Goal: Task Accomplishment & Management: Use online tool/utility

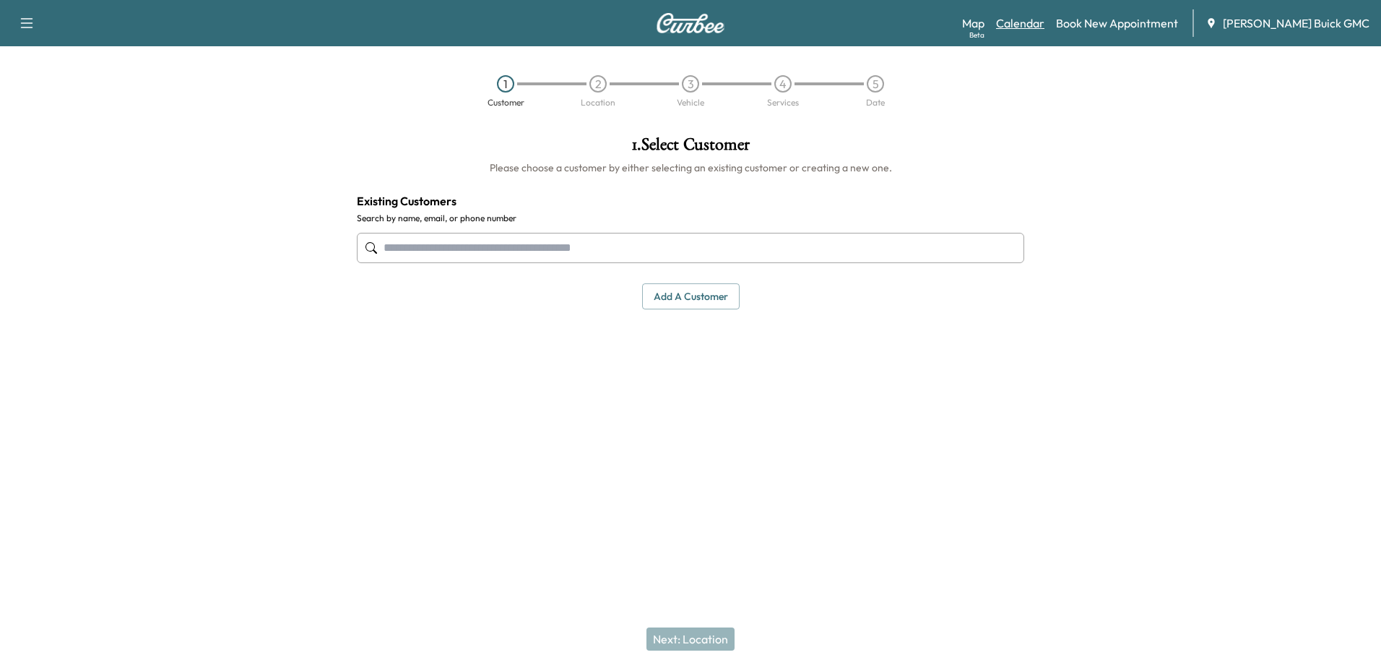
click at [1039, 21] on link "Calendar" at bounding box center [1020, 22] width 48 height 17
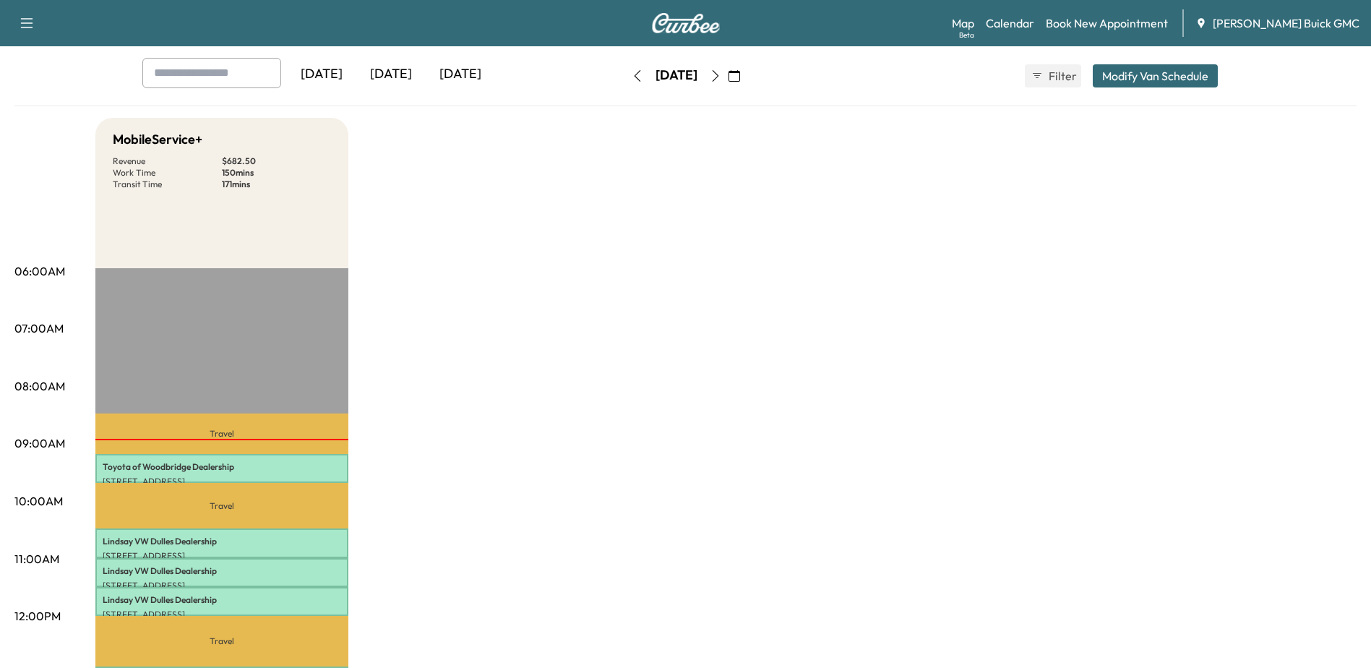
scroll to position [217, 0]
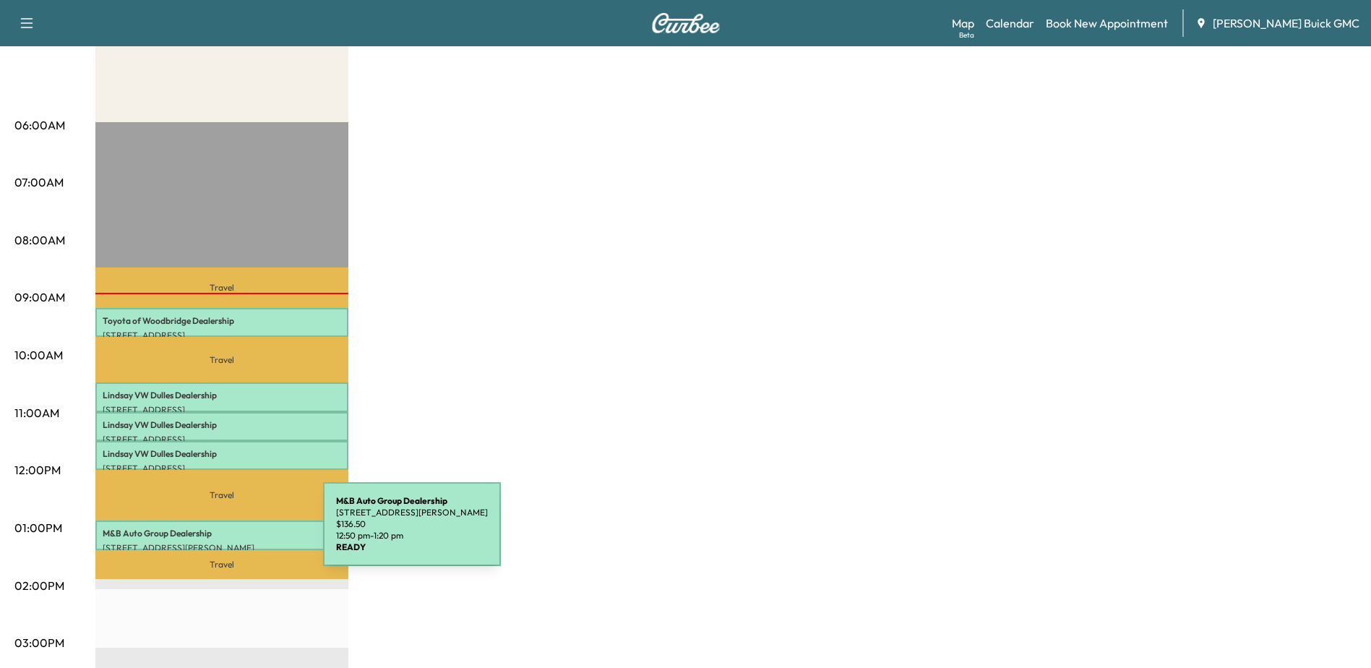
click at [215, 532] on p "M&B Auto Group Dealership" at bounding box center [222, 533] width 238 height 12
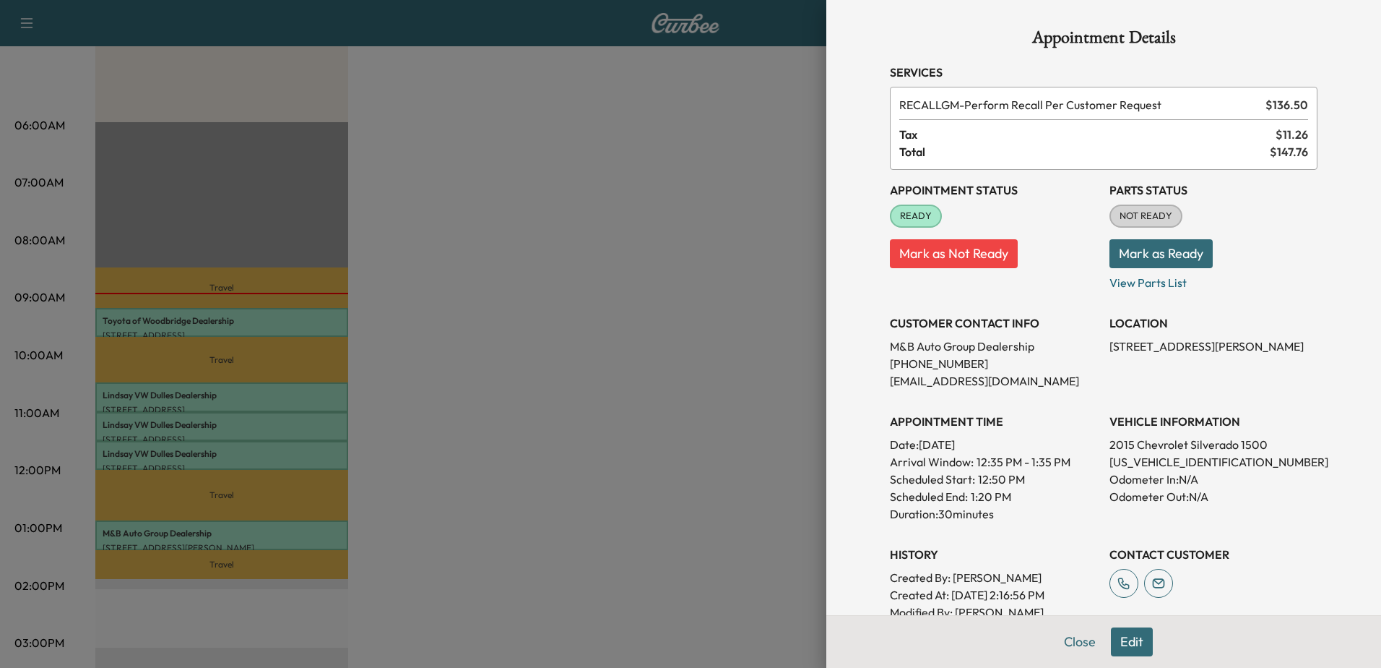
click at [1131, 470] on p "[US_VEHICLE_IDENTIFICATION_NUMBER]" at bounding box center [1214, 461] width 208 height 17
click at [1123, 460] on p "[US_VEHICLE_IDENTIFICATION_NUMBER]" at bounding box center [1214, 461] width 208 height 17
click at [1123, 459] on p "[US_VEHICLE_IDENTIFICATION_NUMBER]" at bounding box center [1214, 461] width 208 height 17
copy p "[US_VEHICLE_IDENTIFICATION_NUMBER]"
click at [610, 330] on div at bounding box center [690, 334] width 1381 height 668
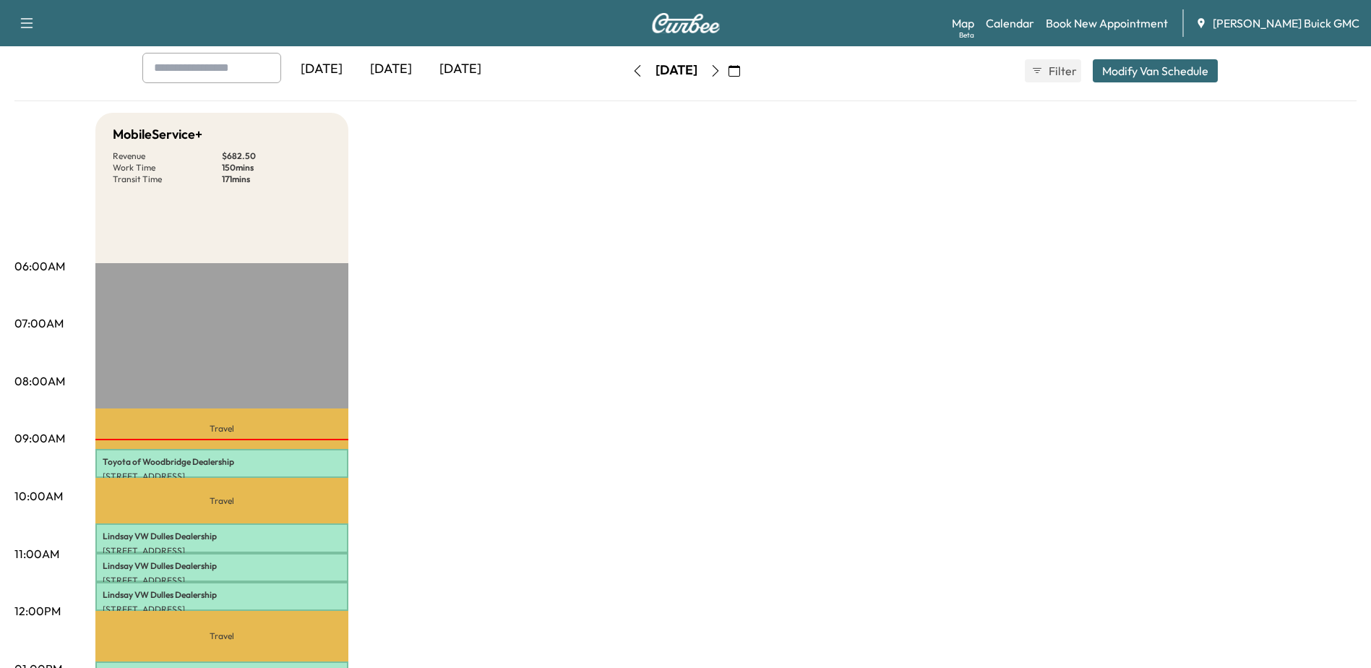
scroll to position [0, 0]
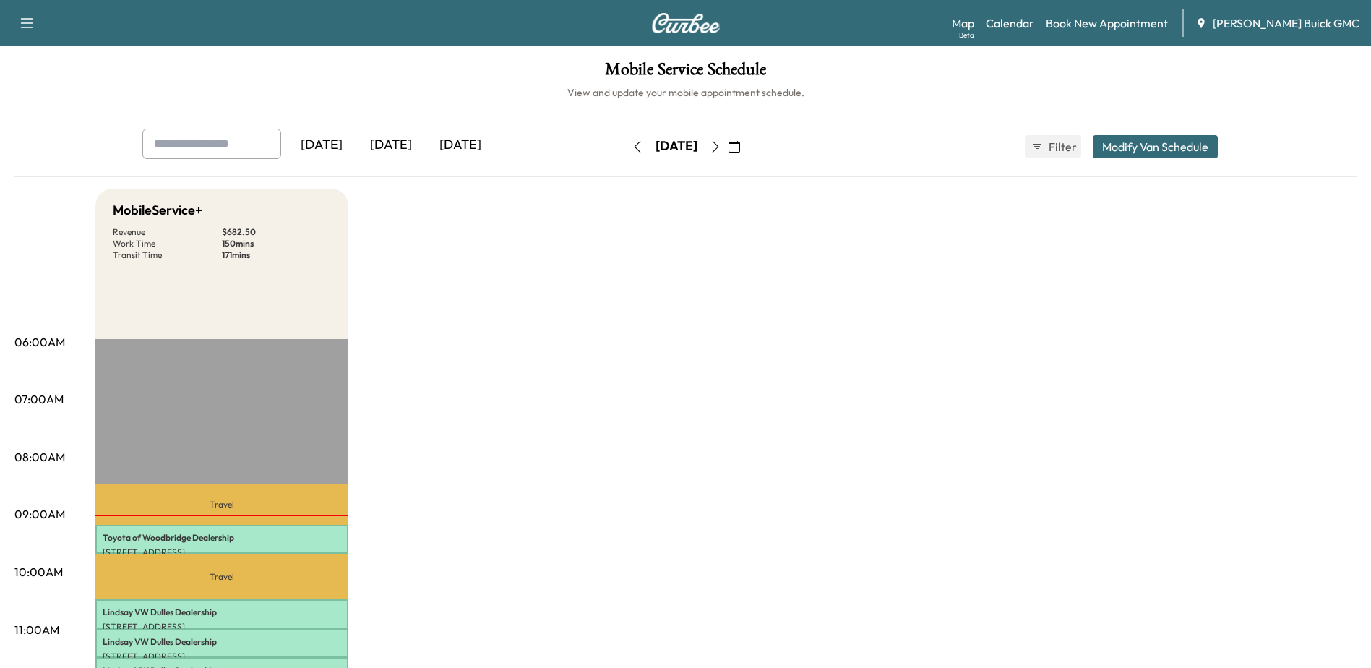
click at [740, 144] on icon "button" at bounding box center [734, 147] width 12 height 12
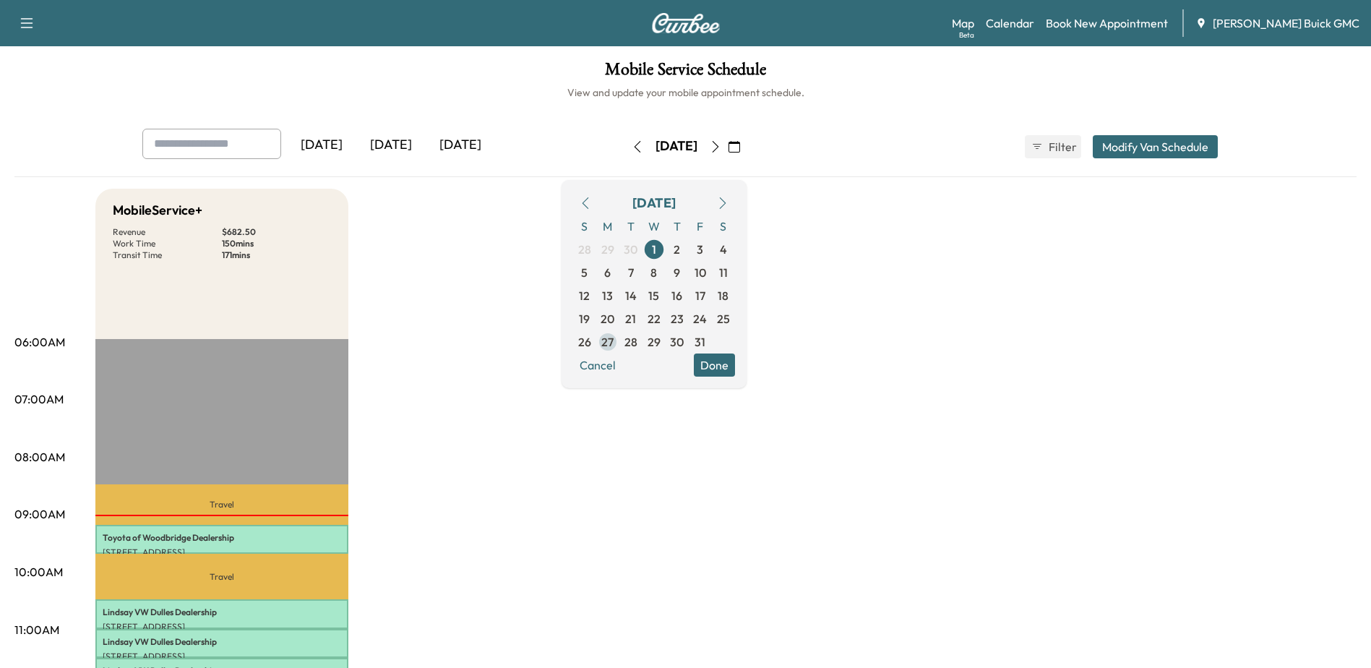
click at [613, 342] on span "27" at bounding box center [607, 341] width 12 height 17
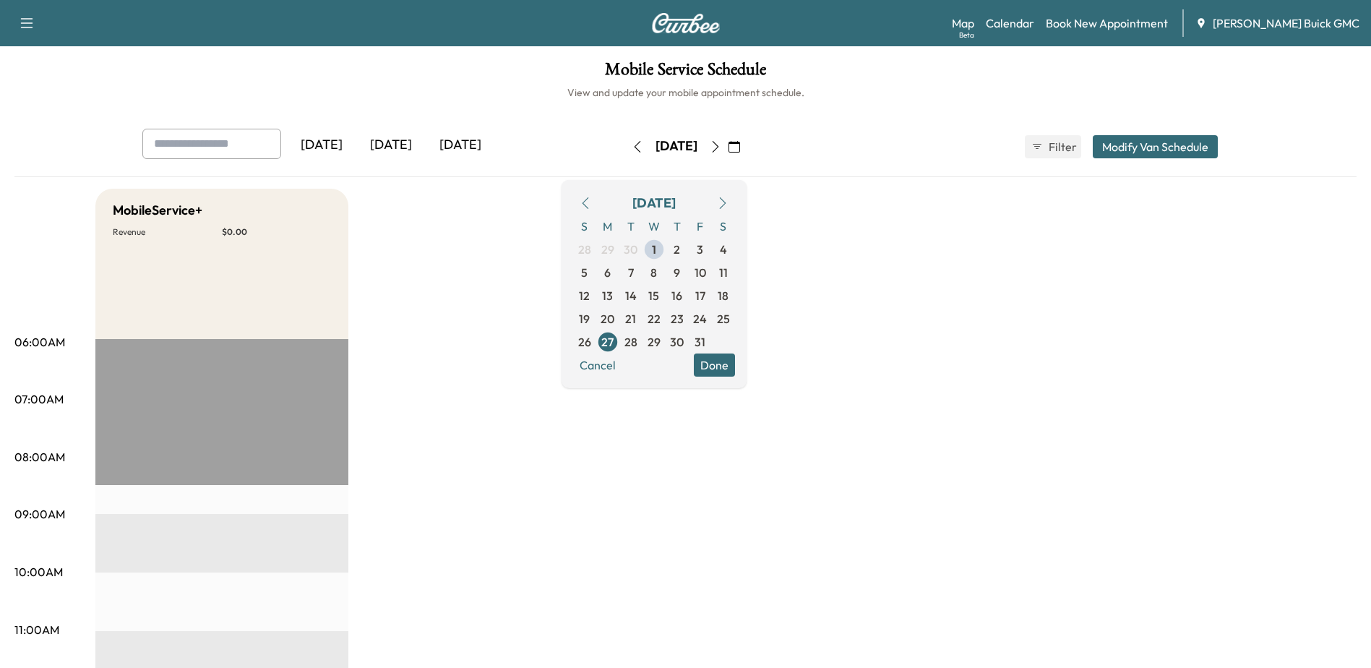
click at [637, 339] on span "28" at bounding box center [630, 341] width 13 height 17
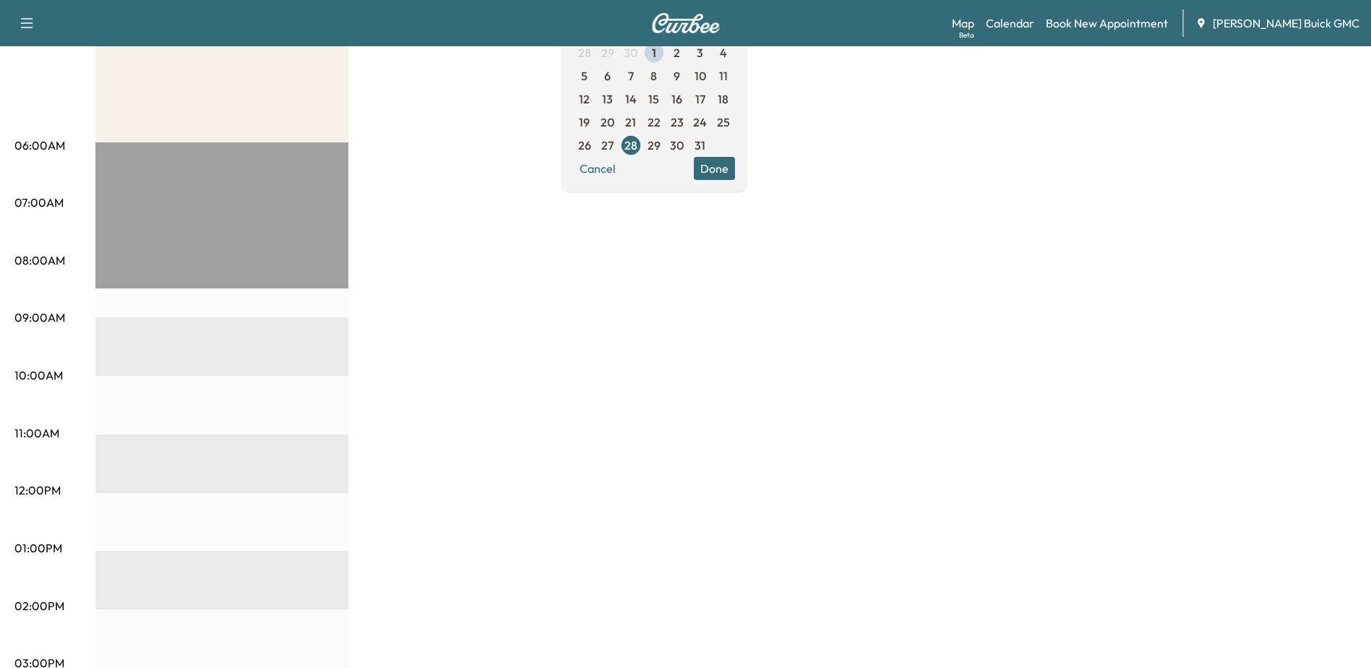
scroll to position [72, 0]
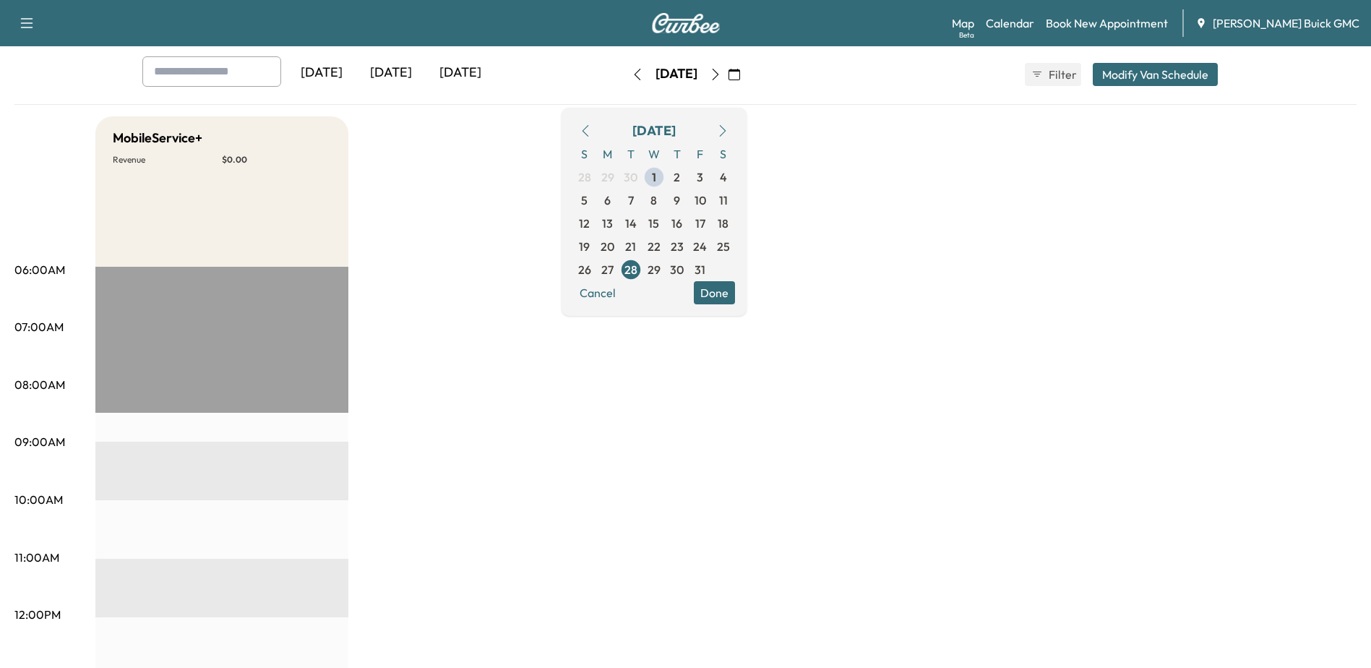
click at [591, 129] on icon "button" at bounding box center [585, 131] width 12 height 12
click at [614, 269] on span "29" at bounding box center [607, 269] width 13 height 17
